Goal: Transaction & Acquisition: Purchase product/service

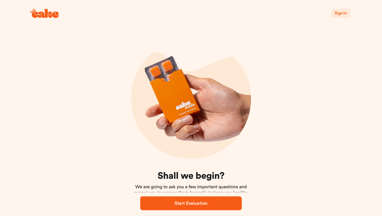
click at [344, 18] on div "Sign In" at bounding box center [191, 13] width 346 height 27
click at [344, 15] on span "Sign In" at bounding box center [341, 13] width 12 height 4
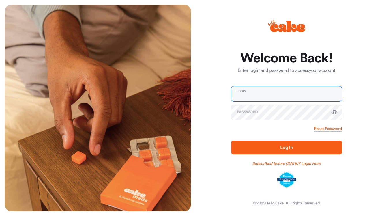
click at [325, 94] on input "email" at bounding box center [286, 93] width 111 height 15
click at [345, 108] on div "Welcome Back! Enter login and password to access your account Login Password Re…" at bounding box center [284, 108] width 187 height 207
click at [328, 98] on input "email" at bounding box center [286, 93] width 111 height 15
click at [327, 98] on input "email" at bounding box center [286, 93] width 111 height 15
click at [247, 94] on input "email" at bounding box center [286, 93] width 111 height 15
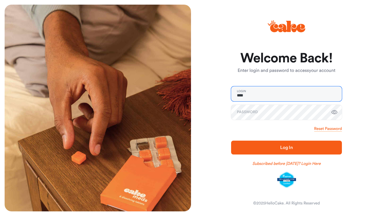
type input "*****"
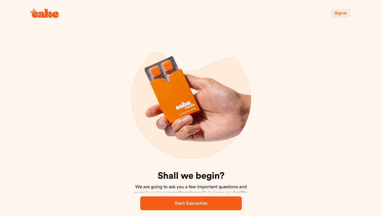
click at [336, 12] on span "Sign In" at bounding box center [341, 13] width 12 height 4
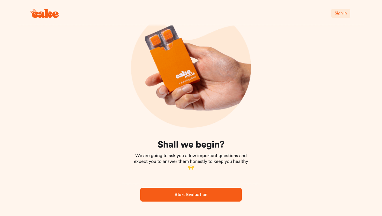
scroll to position [31, 0]
click at [338, 9] on button "Sign In" at bounding box center [340, 13] width 19 height 9
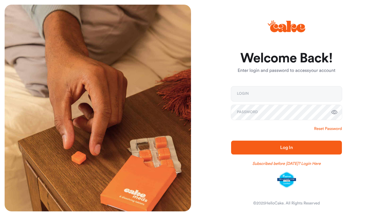
click at [330, 128] on link "Reset Password" at bounding box center [328, 129] width 28 height 6
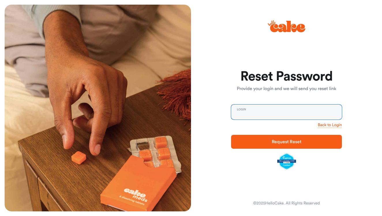
click at [268, 106] on input "email" at bounding box center [286, 112] width 111 height 15
type input "**********"
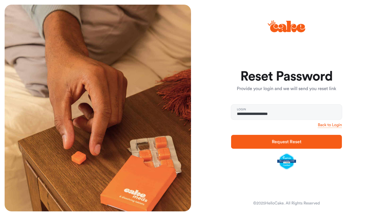
click at [289, 143] on span "Request Reset" at bounding box center [287, 141] width 30 height 5
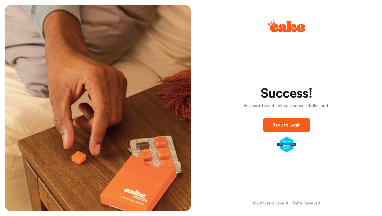
click at [287, 124] on span "Back to Login" at bounding box center [287, 125] width 28 height 5
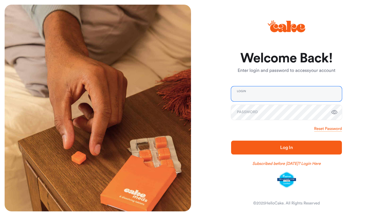
click at [328, 96] on input "email" at bounding box center [286, 93] width 111 height 15
click at [333, 128] on link "Reset Password" at bounding box center [328, 129] width 28 height 6
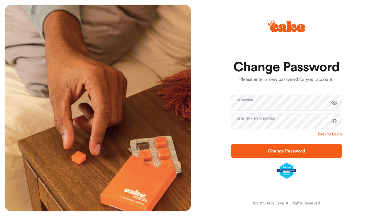
click at [264, 150] on span "Change Password" at bounding box center [287, 151] width 92 height 7
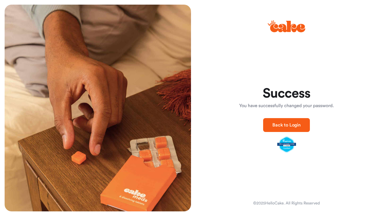
click at [296, 128] on span "Back to Login" at bounding box center [287, 125] width 28 height 7
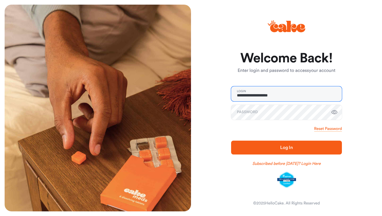
type input "**********"
click at [274, 143] on button "Log In" at bounding box center [286, 148] width 111 height 14
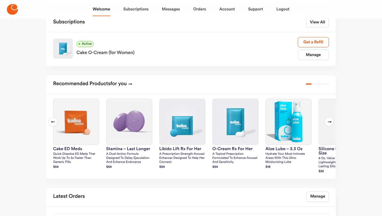
scroll to position [88, 0]
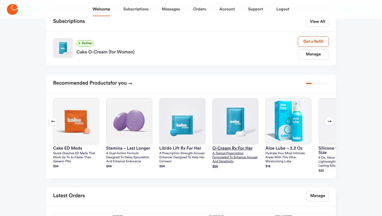
click at [239, 159] on p "A topical prescription formulated to enhance arousal and sensitivity" at bounding box center [235, 158] width 46 height 12
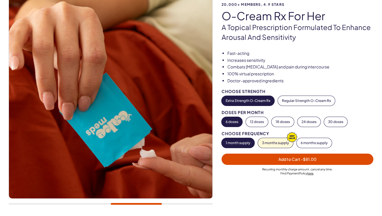
scroll to position [54, 0]
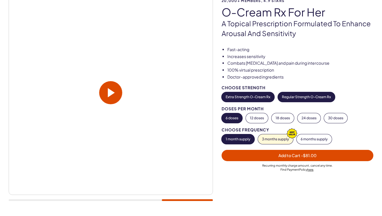
click at [310, 92] on button "Regular Strength O-Cream Rx" at bounding box center [306, 97] width 57 height 10
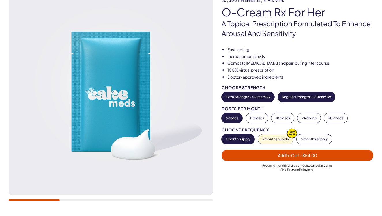
click at [256, 95] on button "Extra Strength O-Cream Rx" at bounding box center [248, 97] width 53 height 10
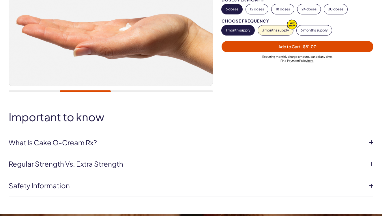
scroll to position [178, 0]
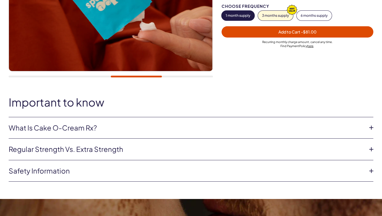
click at [374, 150] on icon at bounding box center [371, 149] width 9 height 9
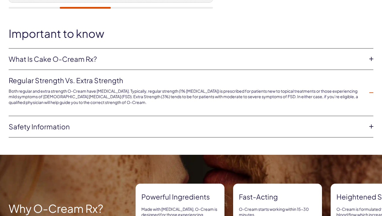
scroll to position [248, 0]
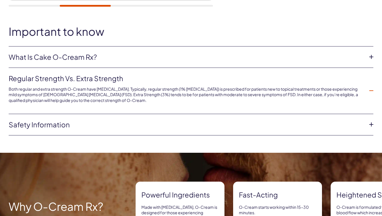
click at [373, 56] on icon at bounding box center [371, 57] width 9 height 9
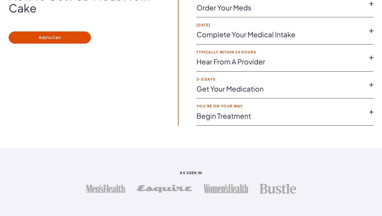
scroll to position [1001, 0]
click at [373, 110] on icon at bounding box center [371, 111] width 9 height 9
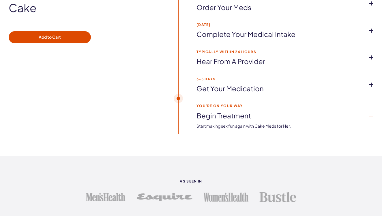
click at [371, 81] on icon at bounding box center [371, 84] width 9 height 9
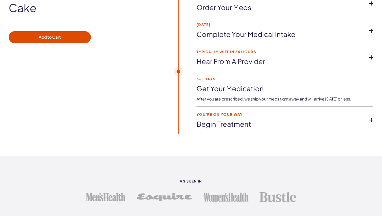
click at [374, 57] on icon at bounding box center [371, 57] width 9 height 9
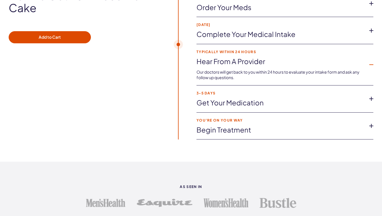
click at [373, 27] on icon at bounding box center [371, 30] width 9 height 9
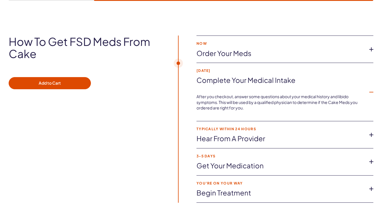
scroll to position [949, 0]
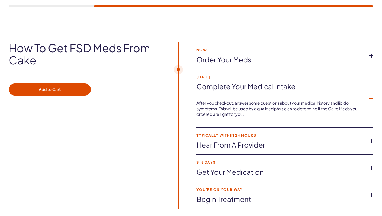
click at [369, 53] on icon at bounding box center [371, 55] width 9 height 9
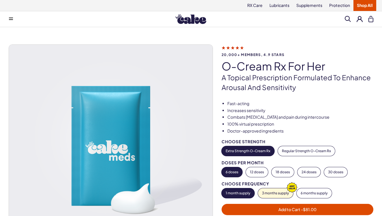
scroll to position [0, 0]
click at [236, 46] on icon at bounding box center [233, 47] width 22 height 6
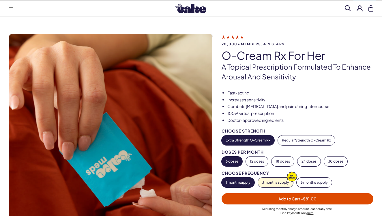
scroll to position [12, 0]
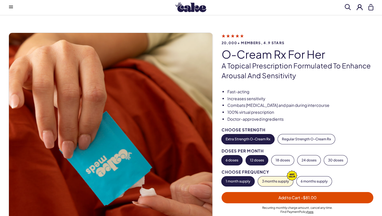
click at [253, 157] on button "12 doses" at bounding box center [257, 160] width 22 height 10
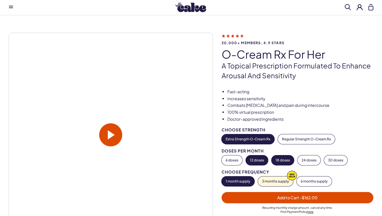
click at [279, 162] on button "18 doses" at bounding box center [283, 160] width 23 height 10
click at [259, 157] on button "12 doses" at bounding box center [257, 160] width 22 height 10
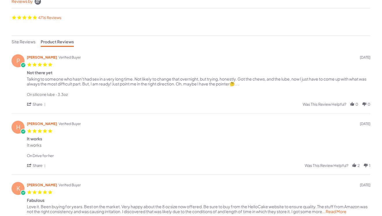
scroll to position [94, 0]
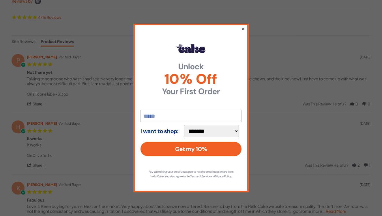
click at [244, 27] on button "×" at bounding box center [243, 28] width 4 height 7
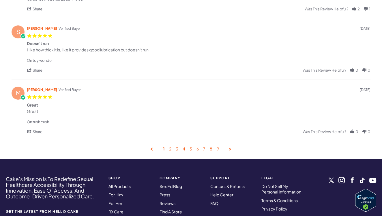
scroll to position [333, 0]
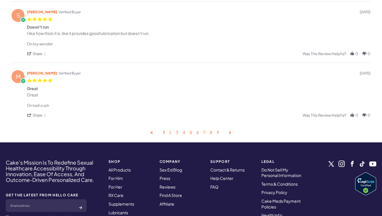
click at [170, 132] on link "2" at bounding box center [170, 132] width 2 height 5
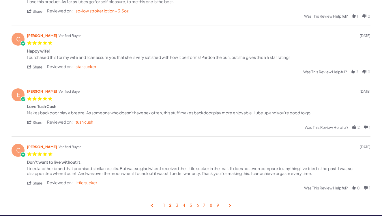
scroll to position [232, 0]
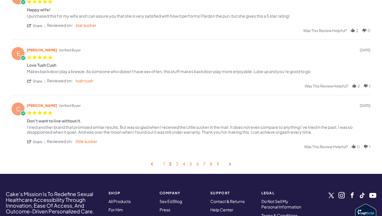
click at [178, 162] on link "3" at bounding box center [177, 163] width 3 height 5
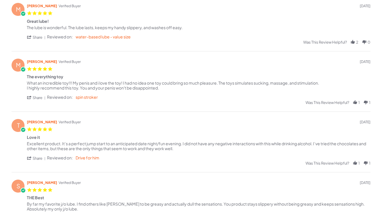
scroll to position [145, 0]
click at [88, 97] on link "spin stroker" at bounding box center [87, 97] width 22 height 5
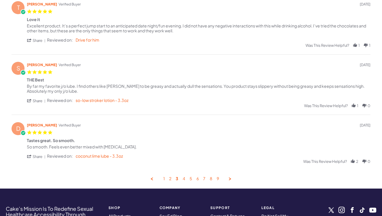
scroll to position [263, 0]
click at [184, 177] on link "4" at bounding box center [184, 178] width 3 height 5
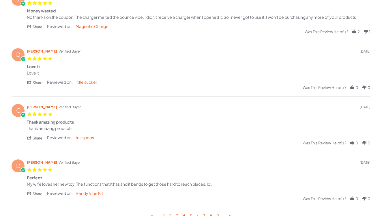
scroll to position [222, 0]
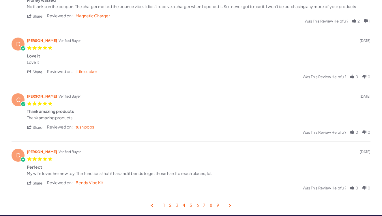
click at [177, 205] on link "3" at bounding box center [177, 205] width 3 height 5
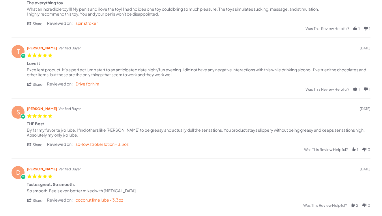
scroll to position [245, 0]
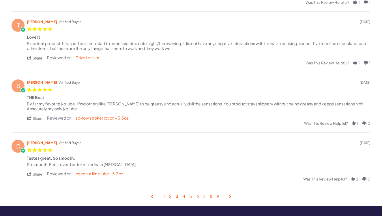
click at [191, 195] on link "5" at bounding box center [191, 196] width 3 height 5
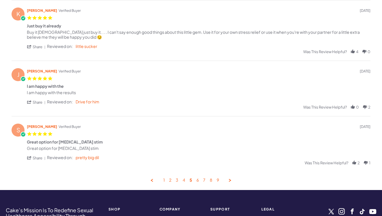
scroll to position [257, 0]
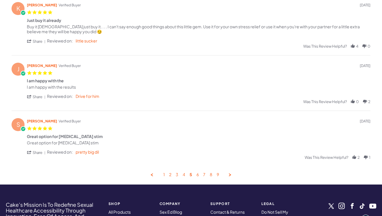
click at [199, 174] on div "1 2 3 4 5 6 7 8 9" at bounding box center [191, 174] width 359 height 5
click at [198, 174] on link "6" at bounding box center [198, 174] width 2 height 5
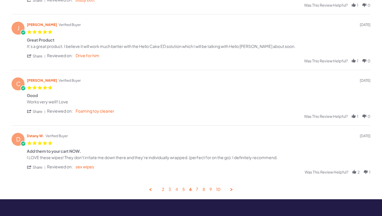
scroll to position [264, 0]
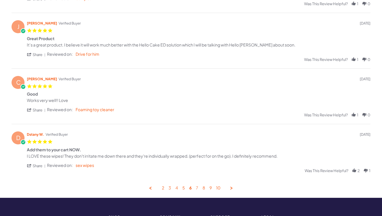
click at [198, 188] on link "7" at bounding box center [197, 187] width 2 height 5
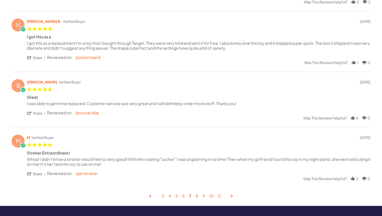
scroll to position [258, 0]
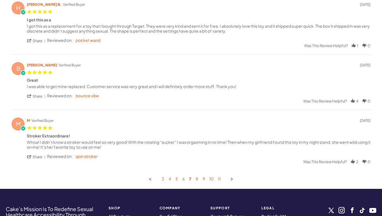
click at [196, 178] on link "8" at bounding box center [197, 178] width 3 height 5
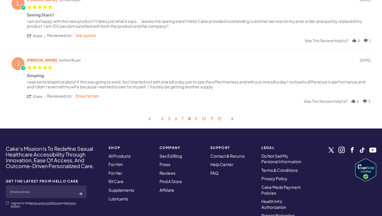
scroll to position [324, 0]
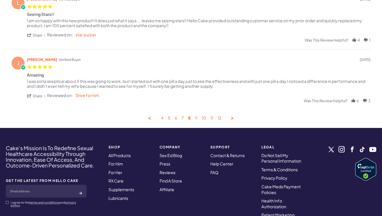
click at [197, 118] on link "9" at bounding box center [196, 117] width 2 height 5
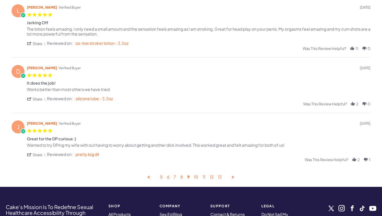
scroll to position [265, 0]
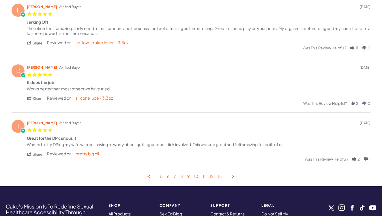
click at [198, 174] on div "5 6 7 8 9 10 11 12 13" at bounding box center [191, 176] width 359 height 5
click at [196, 175] on link "10" at bounding box center [196, 176] width 4 height 5
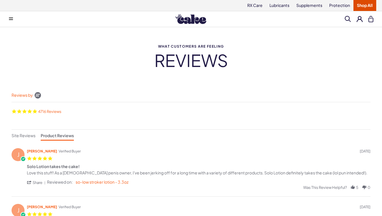
scroll to position [0, 0]
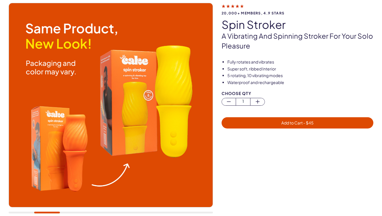
scroll to position [43, 0]
